Goal: Navigation & Orientation: Find specific page/section

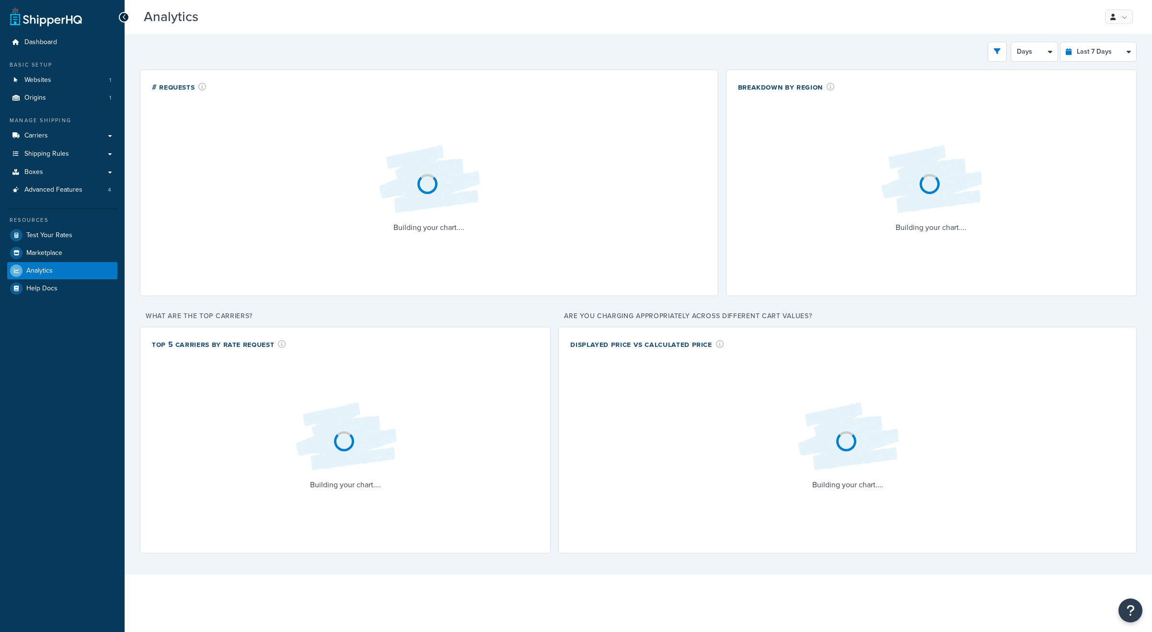
select select "last_7_days"
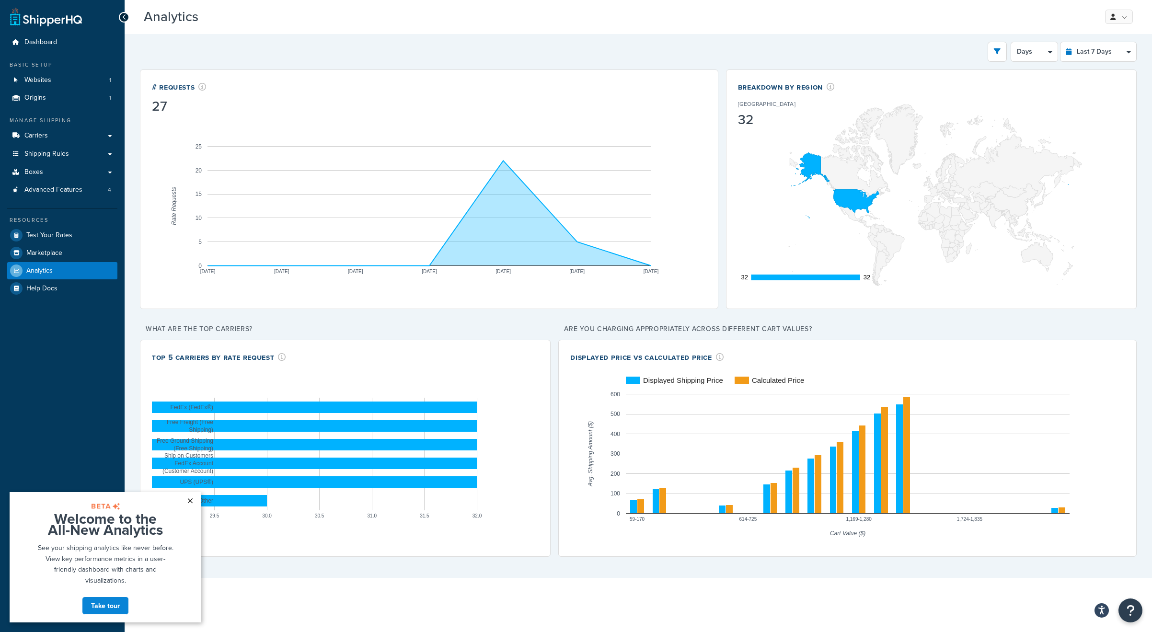
click at [188, 497] on link "×" at bounding box center [190, 500] width 17 height 17
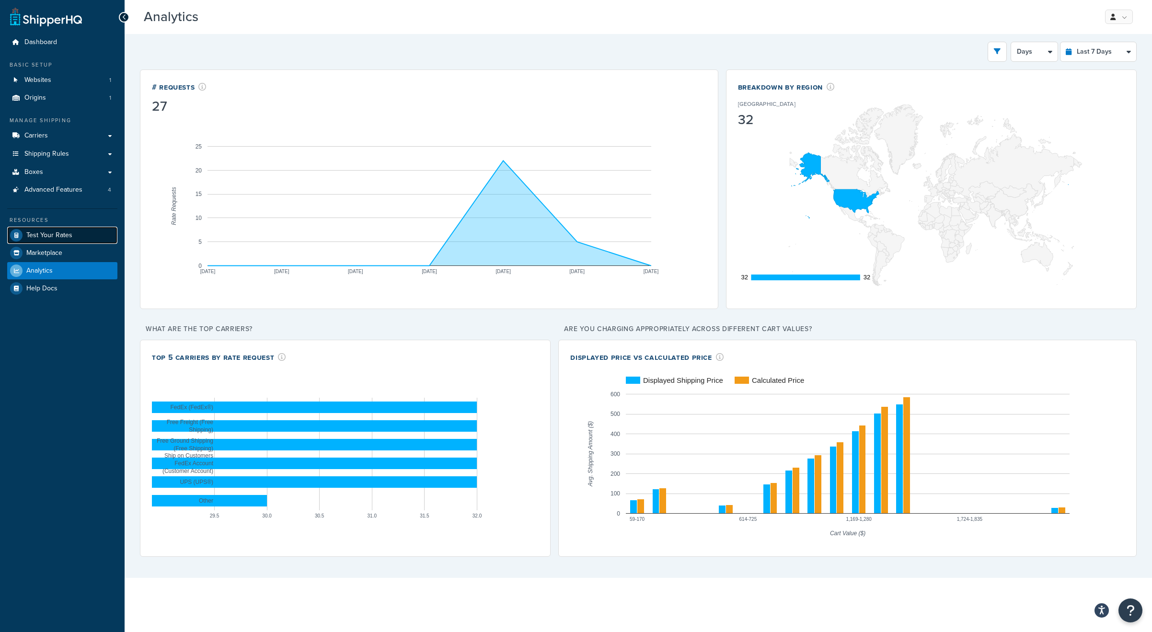
click at [50, 236] on span "Test Your Rates" at bounding box center [49, 235] width 46 height 8
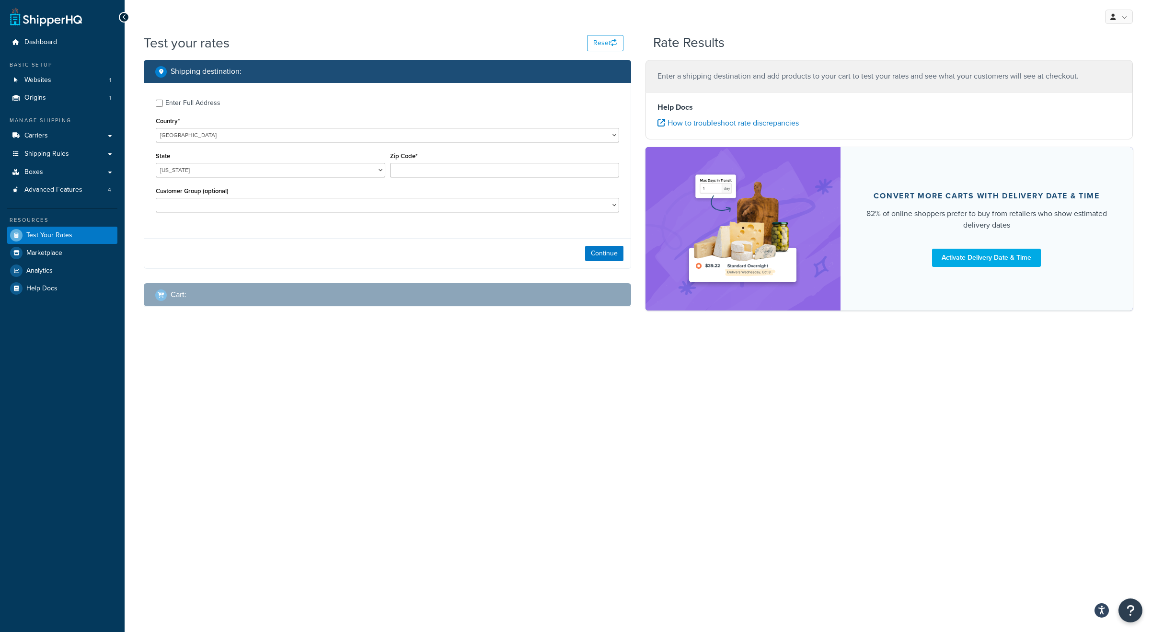
click at [186, 306] on div "Cart :" at bounding box center [387, 294] width 487 height 23
click at [176, 301] on div "Cart :" at bounding box center [170, 294] width 31 height 13
click at [43, 253] on span "Marketplace" at bounding box center [44, 253] width 36 height 8
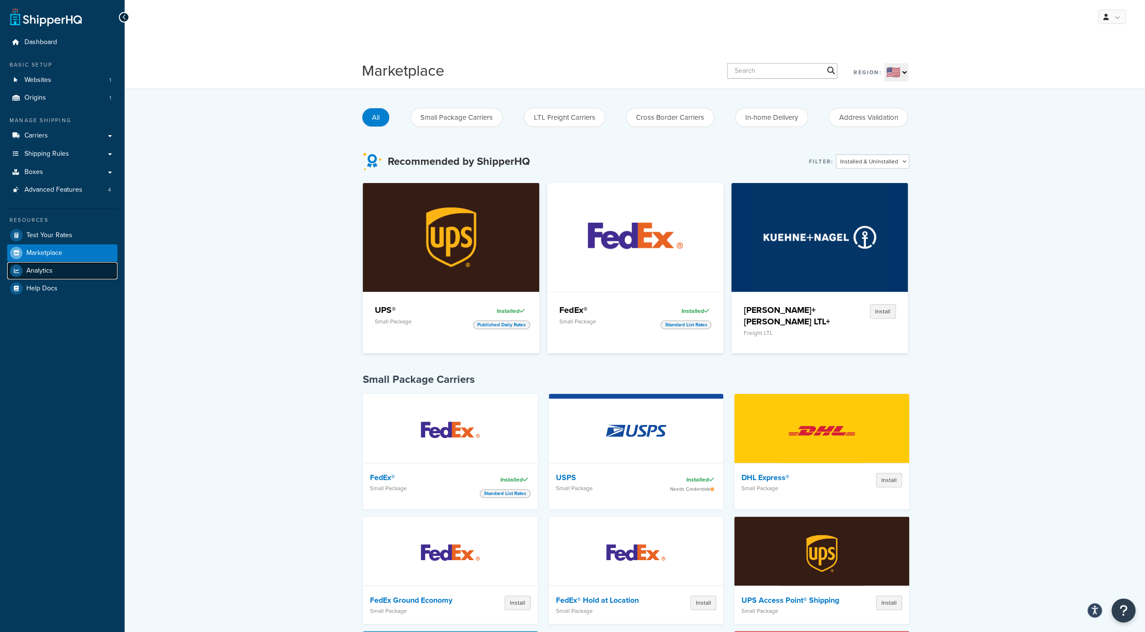
click at [36, 267] on span "Analytics" at bounding box center [39, 271] width 26 height 8
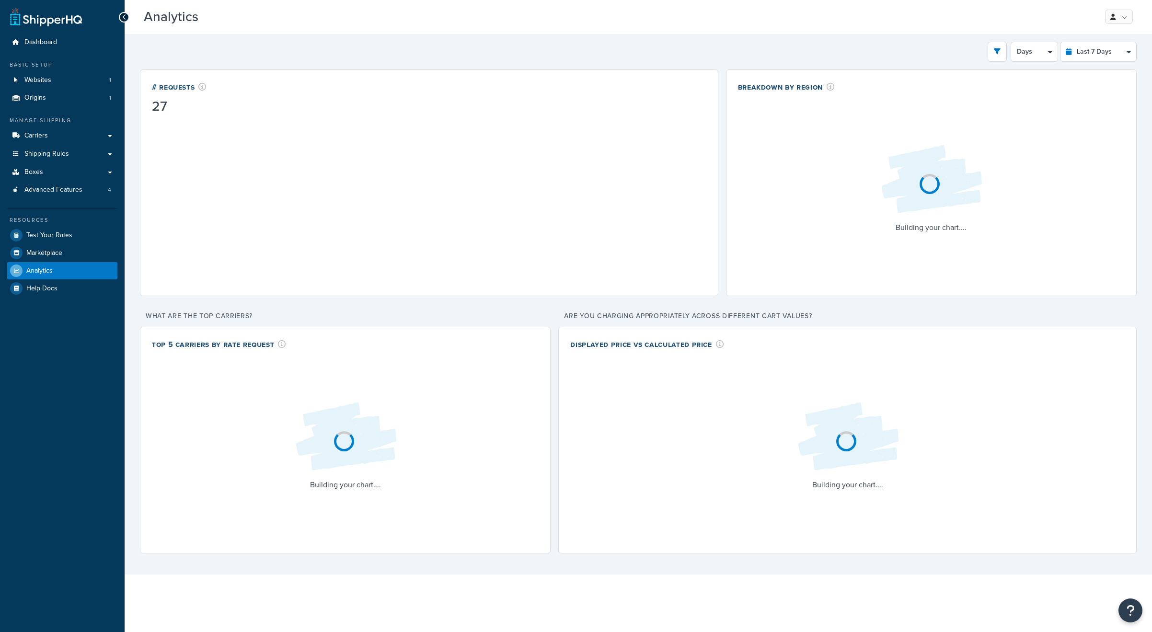
select select "last_7_days"
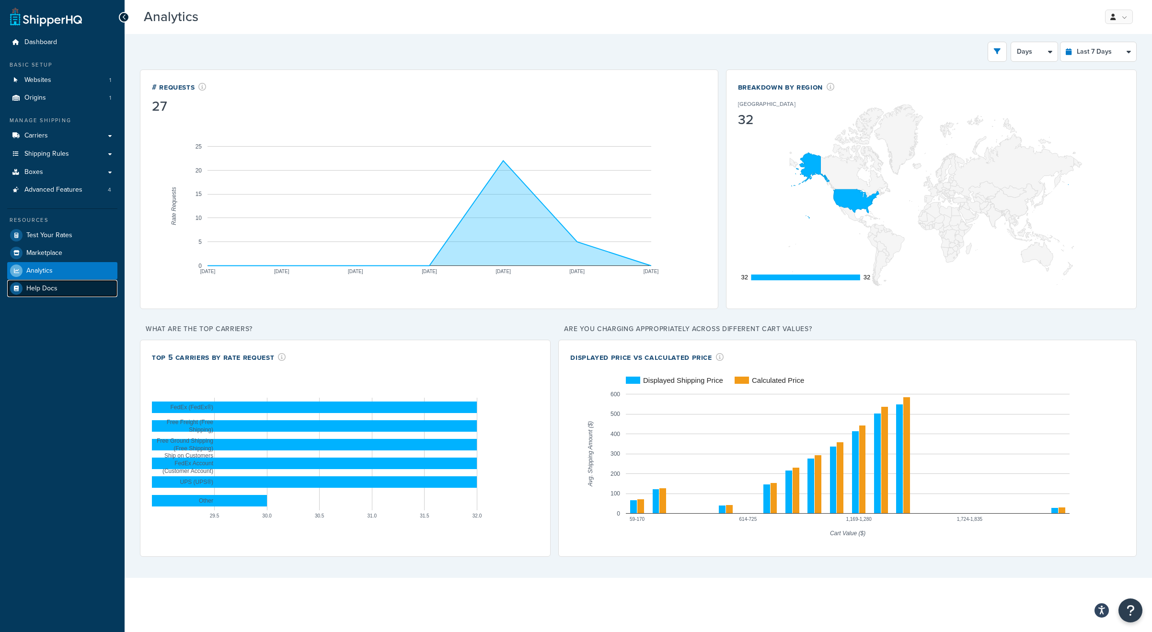
click at [41, 289] on span "Help Docs" at bounding box center [41, 289] width 31 height 8
